Goal: Use online tool/utility: Use online tool/utility

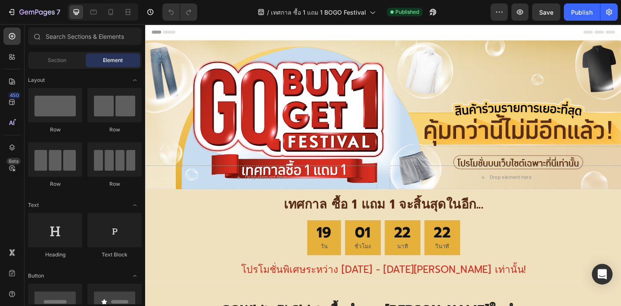
select select "41/42 - S"
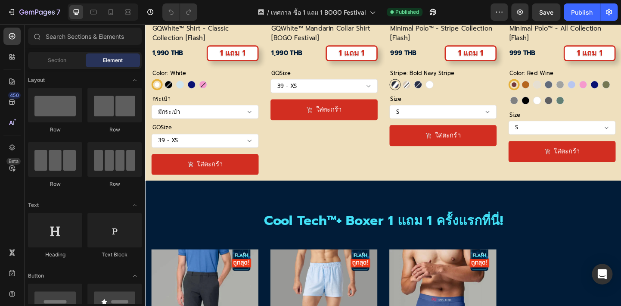
scroll to position [563, 0]
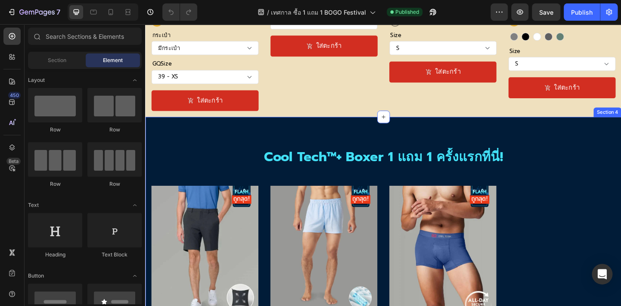
click at [196, 135] on div "Cool Tech™+ Boxer 1 แถม 1 ครั้งแรกที่นี่! Heading Row Product Badge (P) Images …" at bounding box center [403, 308] width 517 height 367
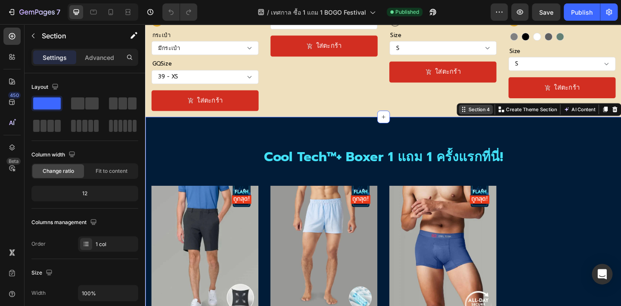
click at [496, 116] on div "Section 4" at bounding box center [507, 117] width 27 height 8
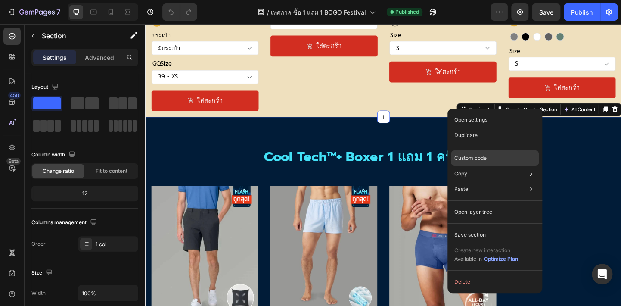
click at [483, 157] on p "Custom code" at bounding box center [470, 158] width 32 height 8
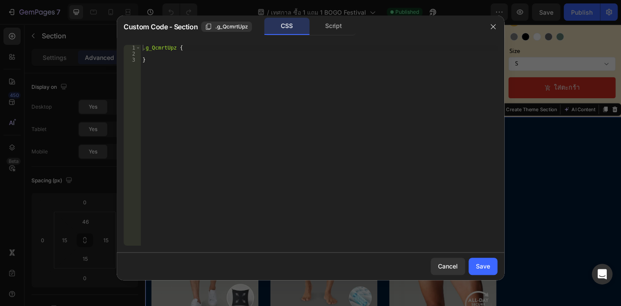
type textarea ".g_QcmrtUpz {"
click at [155, 47] on div ".g_QcmrtUpz { }" at bounding box center [319, 151] width 357 height 213
click at [439, 266] on div "Cancel" at bounding box center [448, 265] width 20 height 9
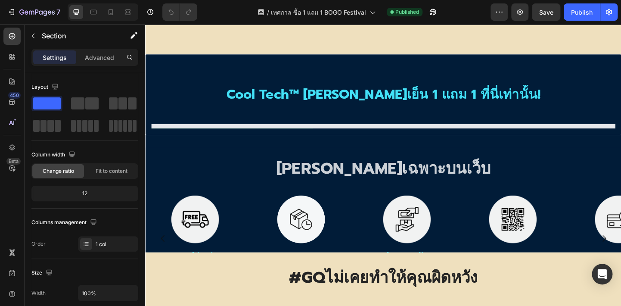
select select "30"
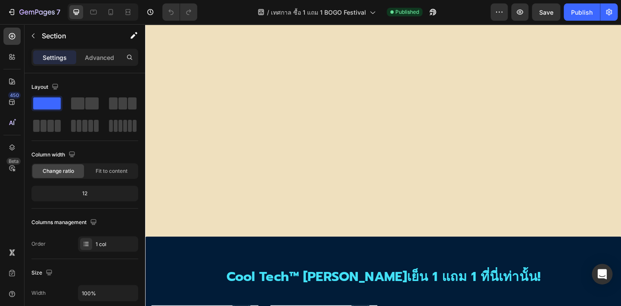
select select "41/42 - S"
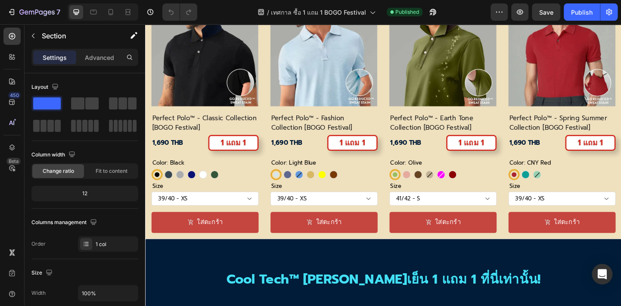
scroll to position [1250, 0]
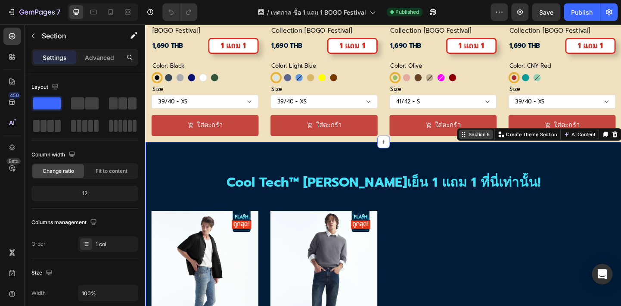
click at [506, 142] on div "Section 6" at bounding box center [507, 144] width 27 height 8
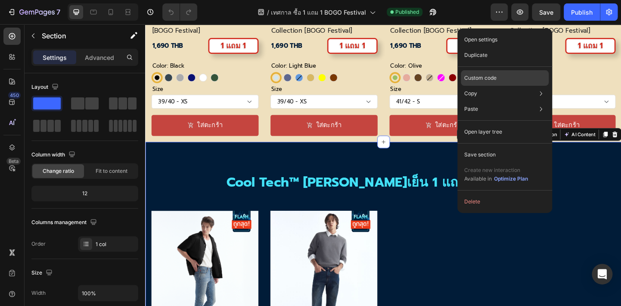
click at [486, 80] on p "Custom code" at bounding box center [480, 78] width 32 height 8
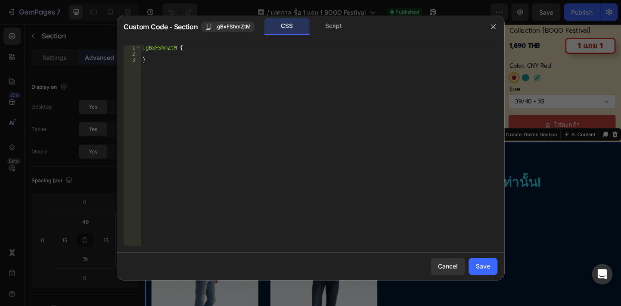
type textarea ".gBxFShmZtM {"
click at [161, 45] on div ".gBxFShmZtM { }" at bounding box center [319, 151] width 357 height 213
click at [238, 28] on span ".gBxFShmZtM" at bounding box center [232, 27] width 35 height 8
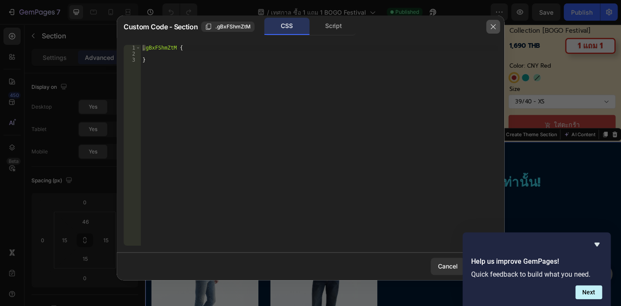
click at [493, 26] on icon "button" at bounding box center [492, 26] width 5 height 5
